Goal: Book appointment/travel/reservation

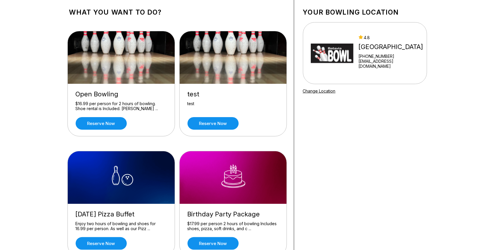
scroll to position [33, 0]
